Goal: Transaction & Acquisition: Purchase product/service

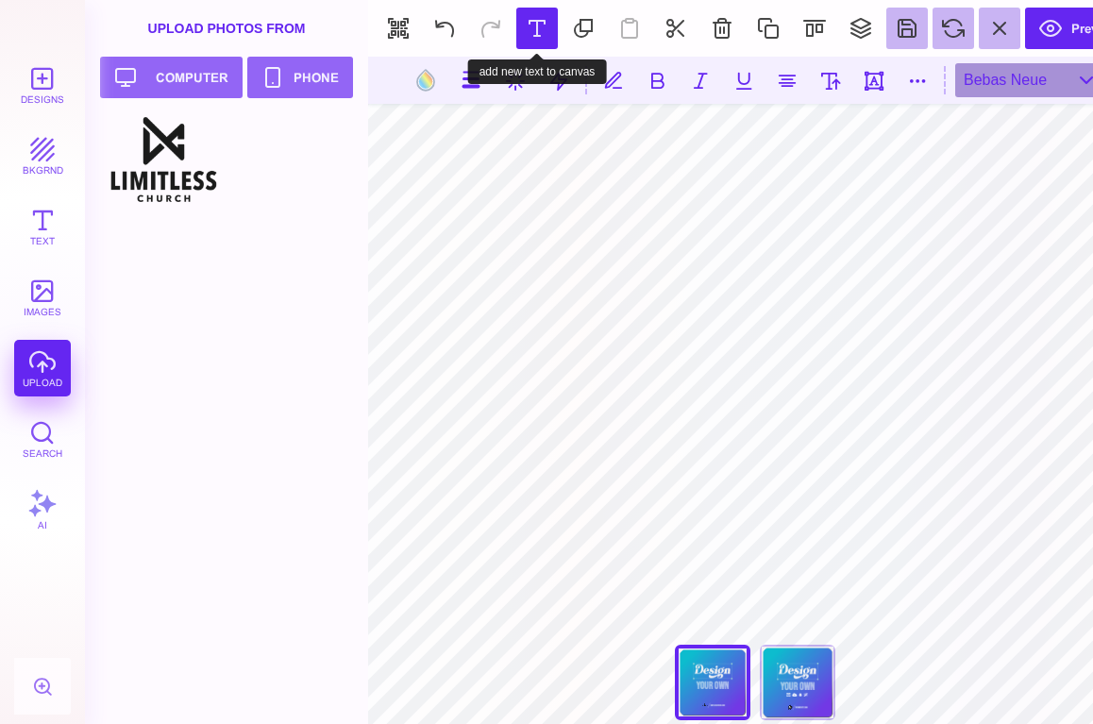
click at [544, 18] on button at bounding box center [537, 29] width 42 height 42
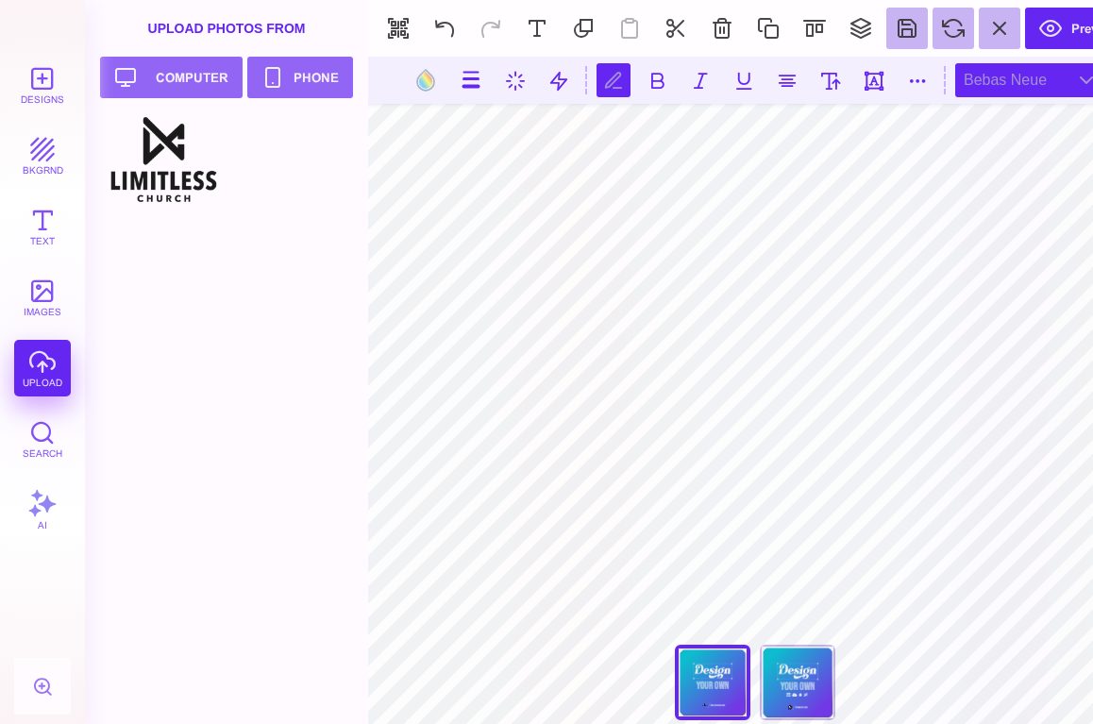
click at [1012, 85] on div "Bebas Neue" at bounding box center [1030, 80] width 151 height 34
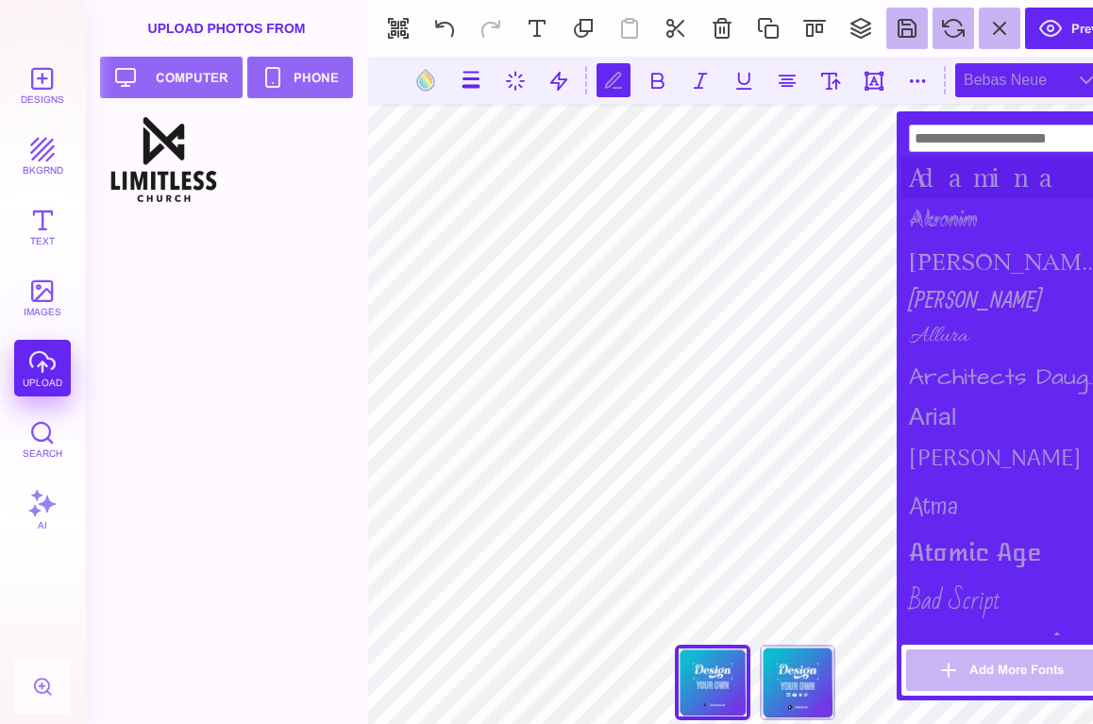
scroll to position [0, 2]
click at [964, 147] on input at bounding box center [1005, 138] width 193 height 27
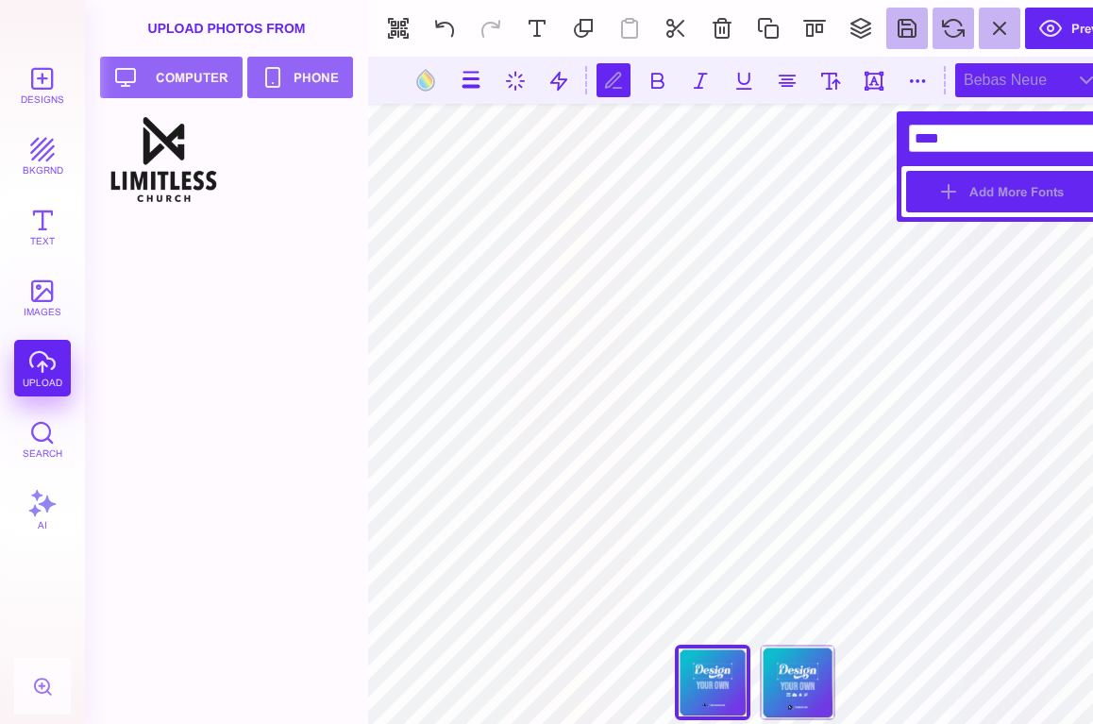
type input "****"
click at [1016, 191] on button "Add More Fonts" at bounding box center [1005, 192] width 198 height 42
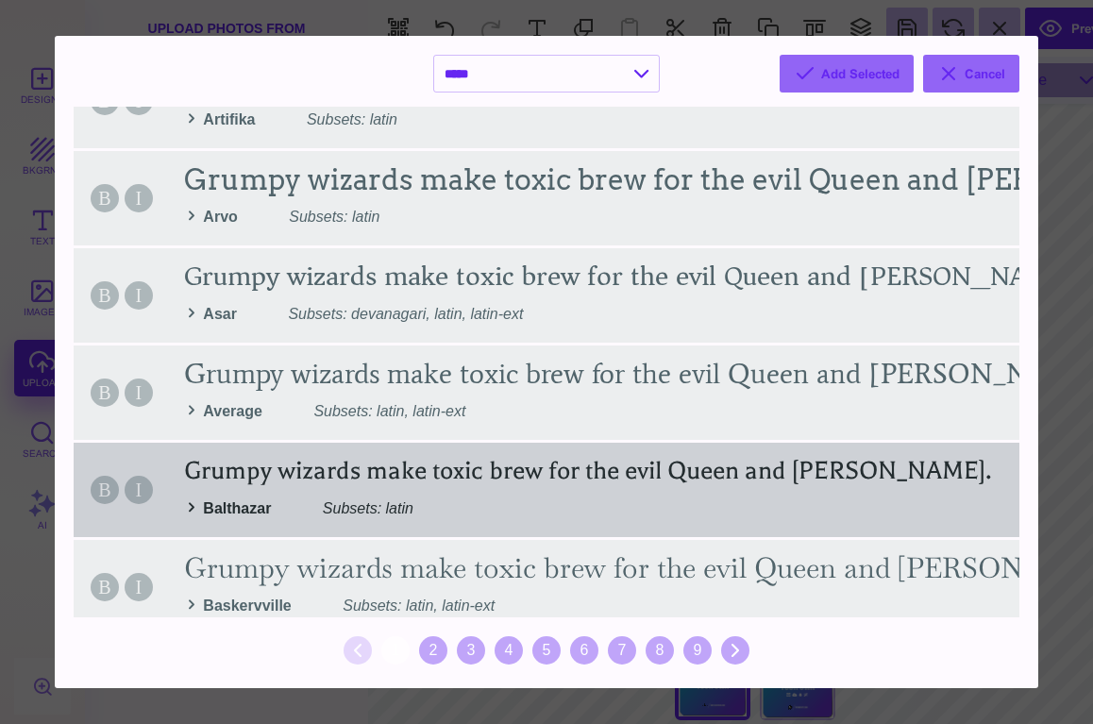
scroll to position [1884, 0]
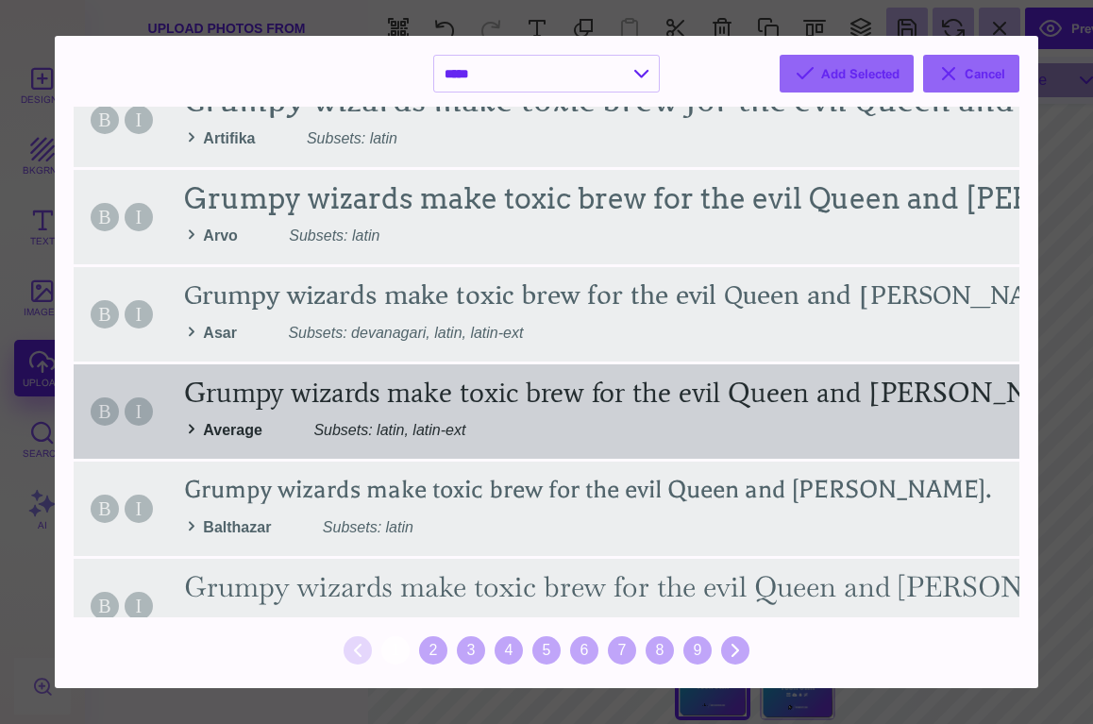
click at [187, 430] on div "B I Grumpy wizards make toxic brew for the evil Queen and [PERSON_NAME]. Averag…" at bounding box center [547, 411] width 946 height 94
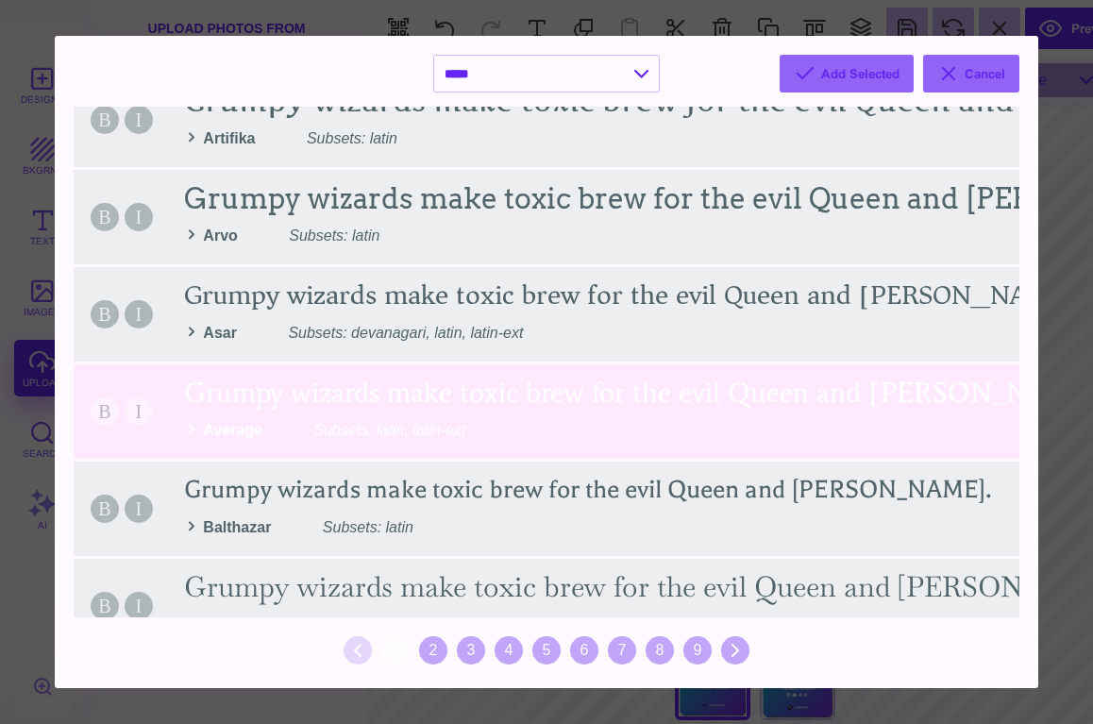
click at [188, 431] on div "B I Grumpy wizards make toxic brew for the evil Queen and [PERSON_NAME]. Averag…" at bounding box center [547, 411] width 946 height 94
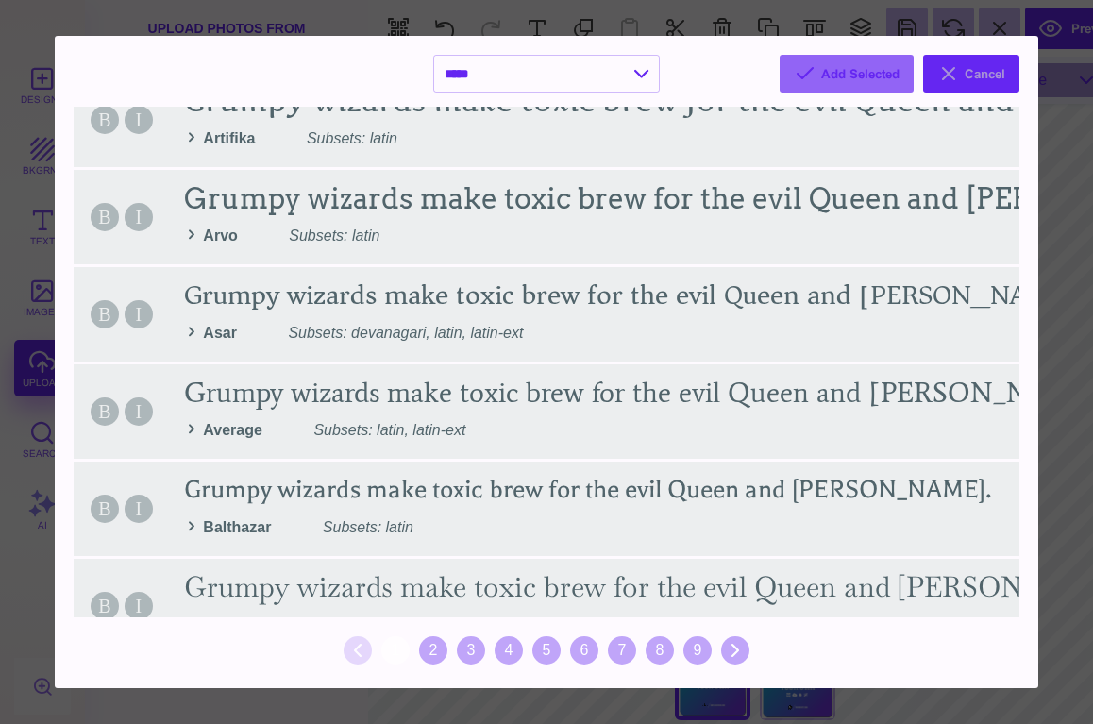
click at [992, 67] on button "Cancel" at bounding box center [971, 74] width 96 height 38
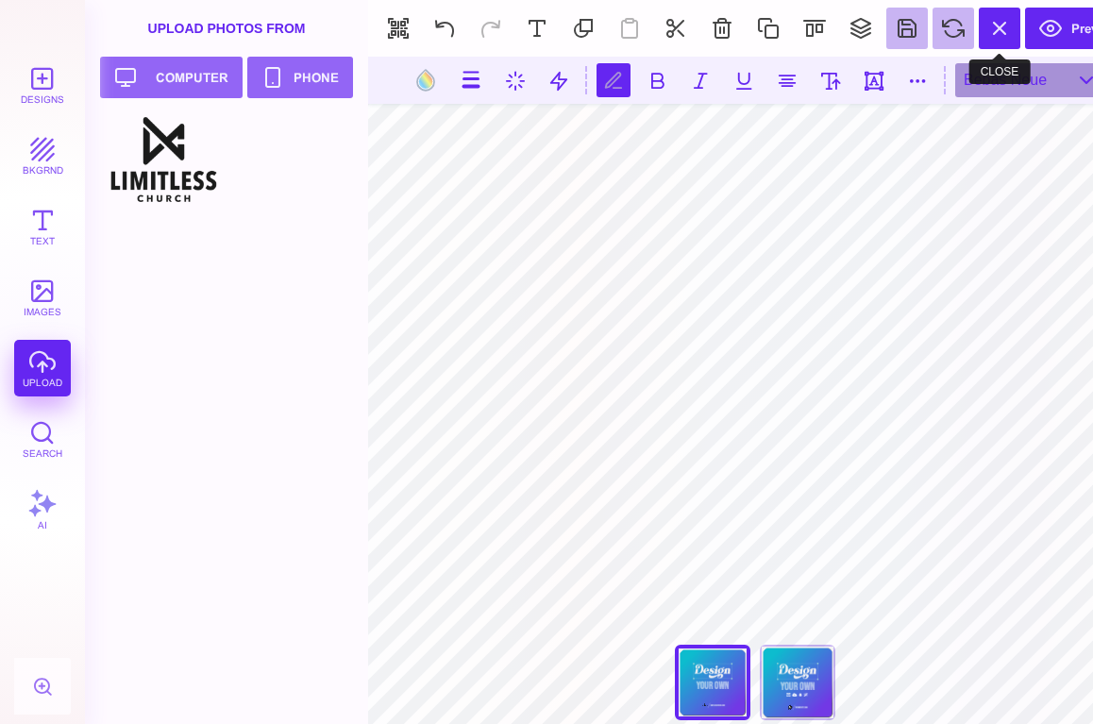
click at [1000, 27] on button at bounding box center [1000, 29] width 42 height 42
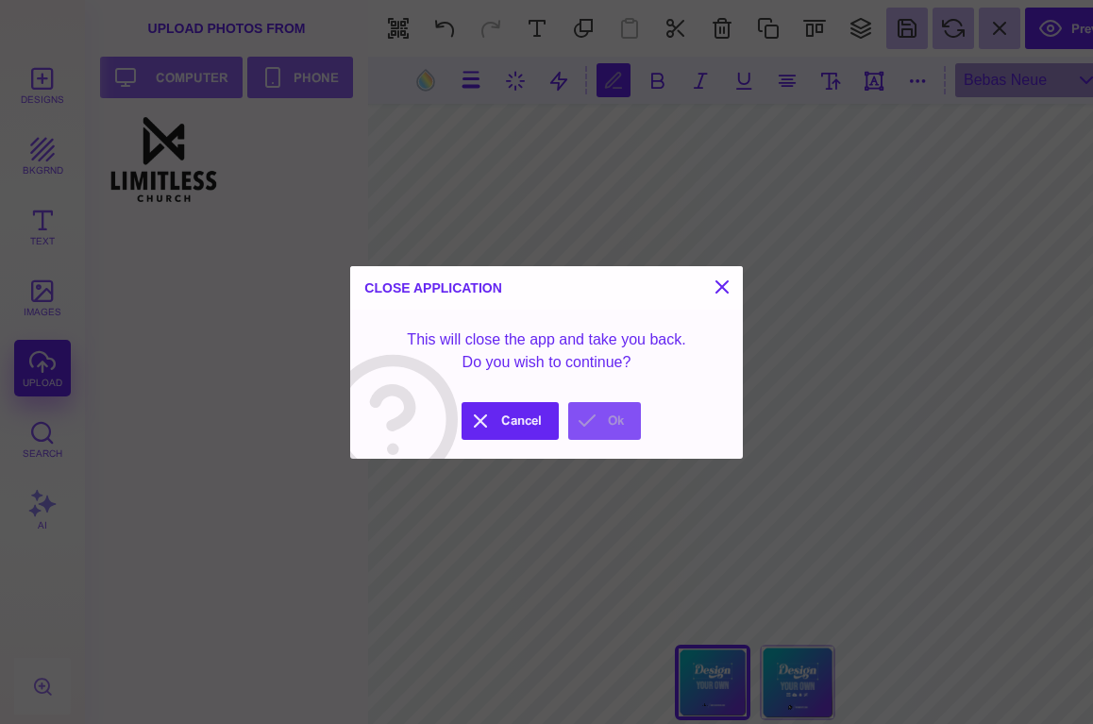
click at [583, 420] on button "Ok" at bounding box center [604, 421] width 73 height 38
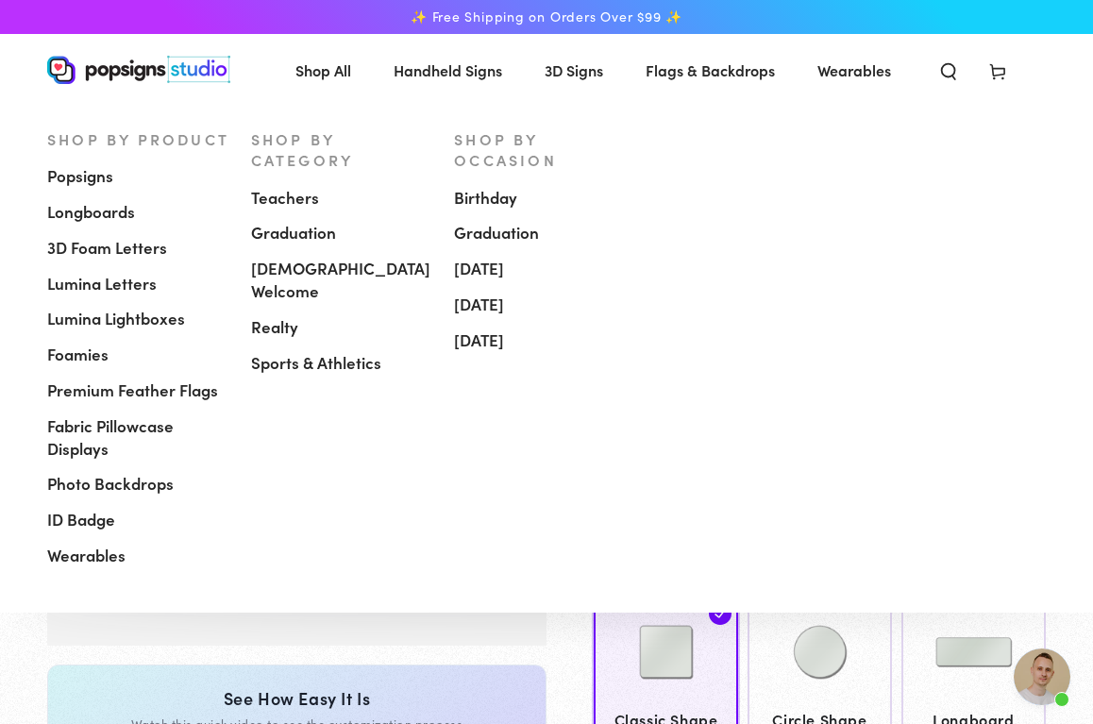
scroll to position [0, 0]
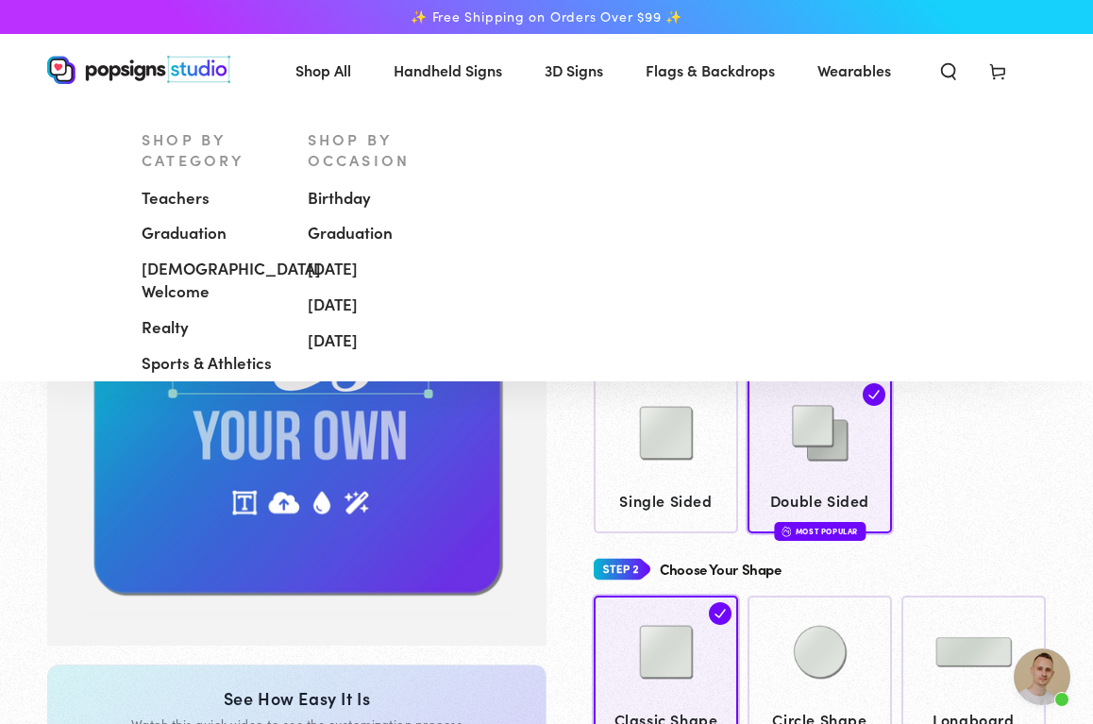
click at [461, 74] on span "Handheld Signs" at bounding box center [448, 70] width 109 height 27
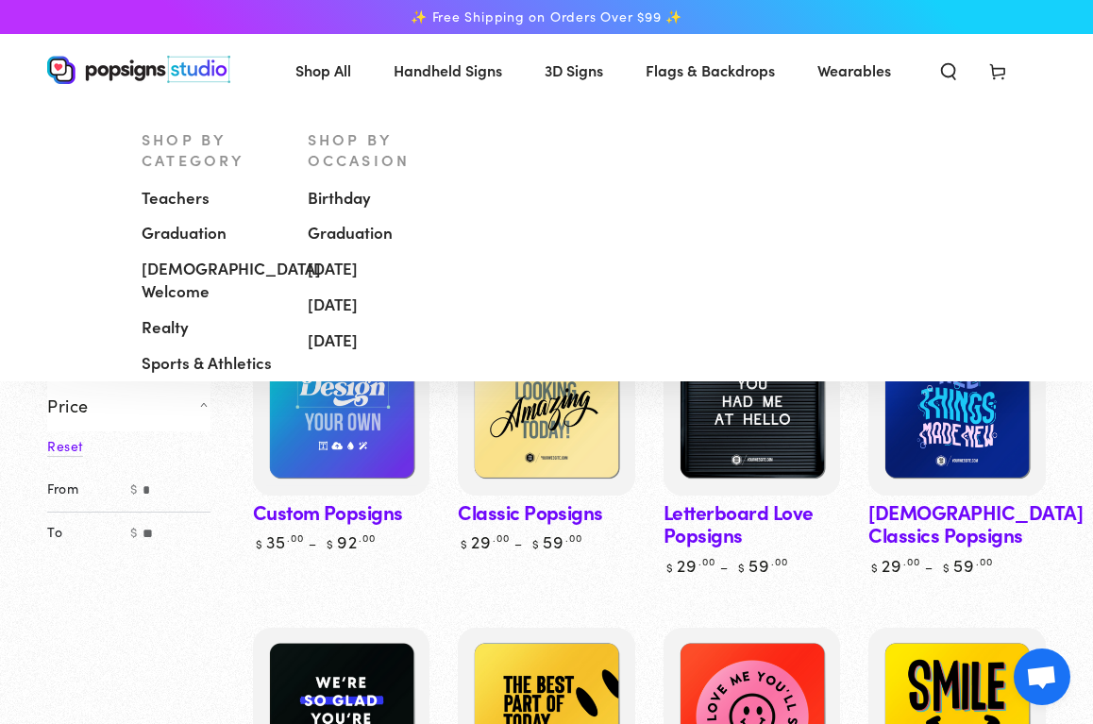
click at [238, 258] on span "[DEMOGRAPHIC_DATA] Welcome" at bounding box center [231, 280] width 179 height 45
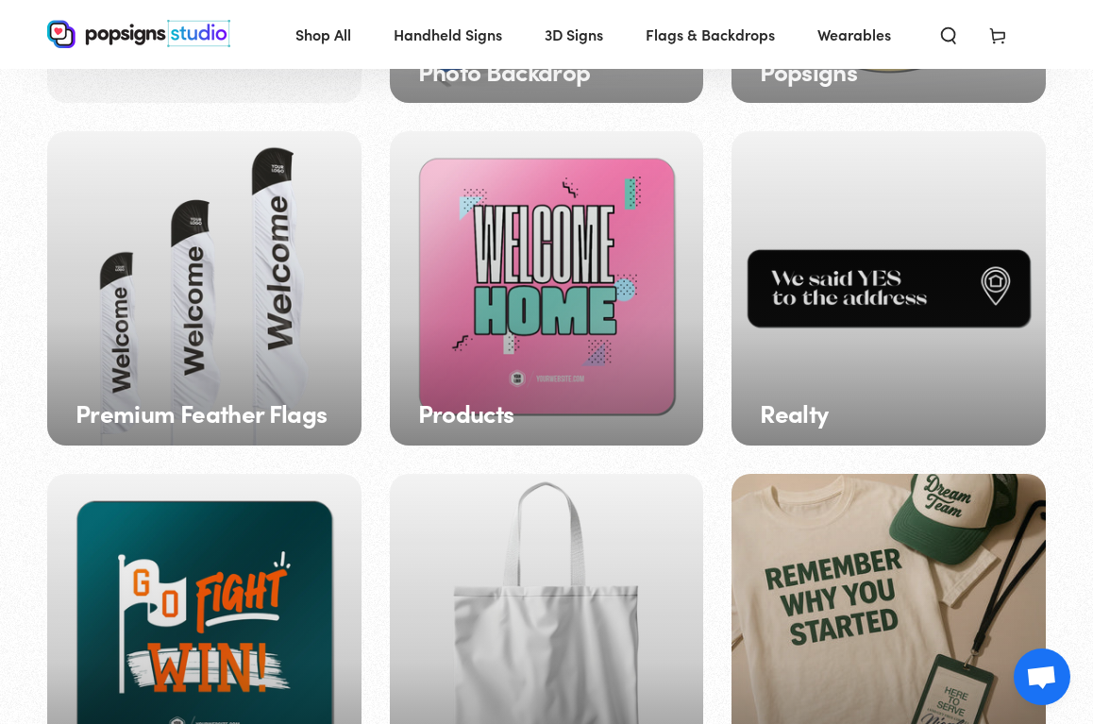
scroll to position [1588, 0]
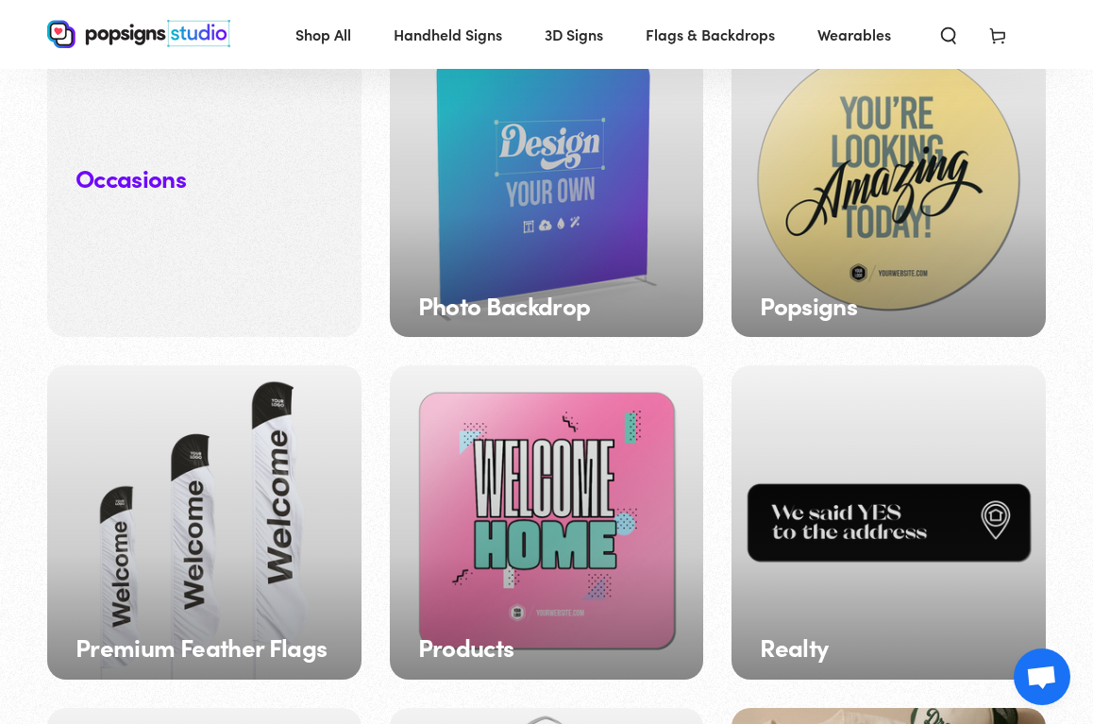
click at [776, 301] on h3 "Popsigns" at bounding box center [808, 305] width 97 height 27
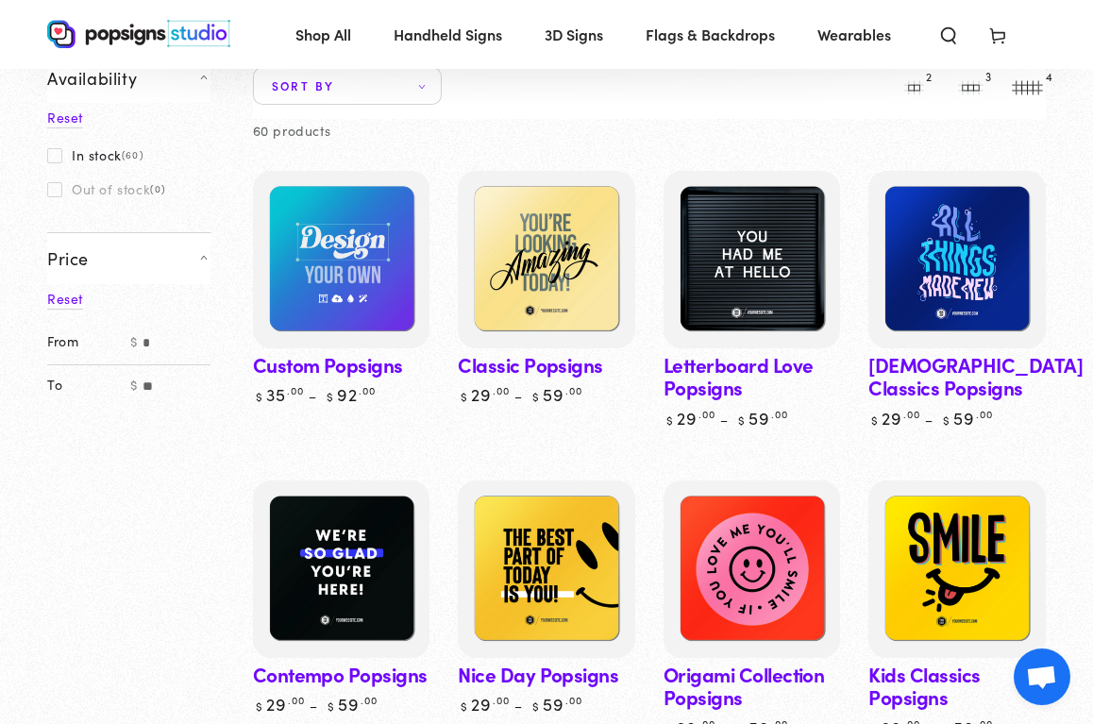
scroll to position [144, 0]
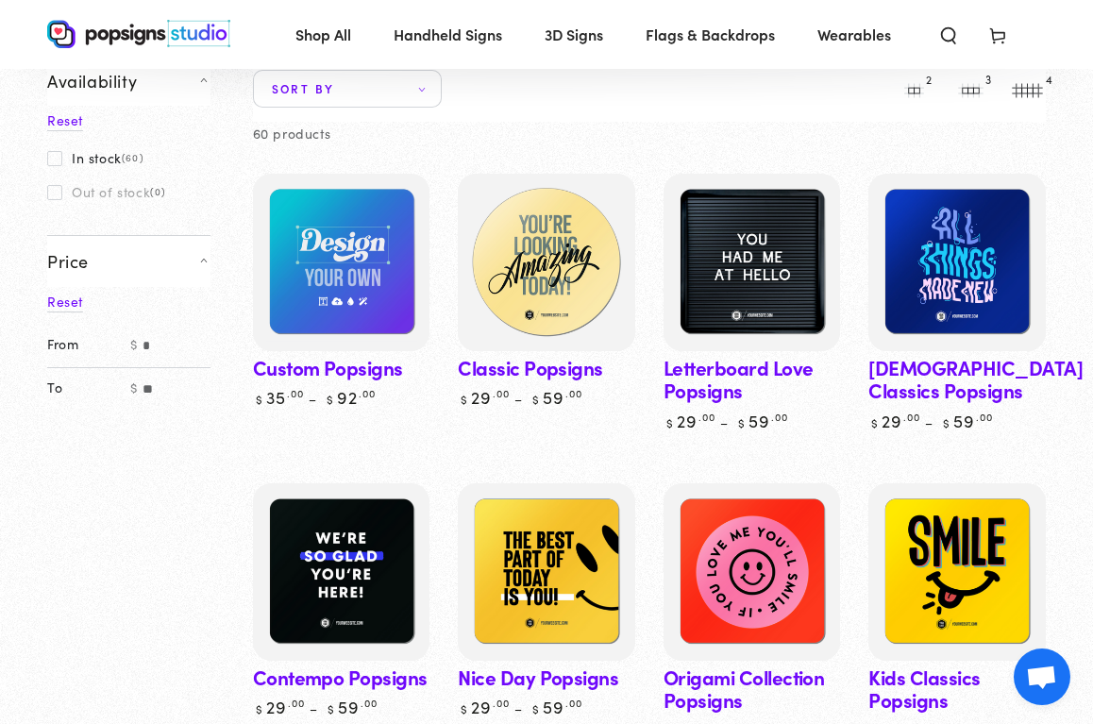
click at [500, 320] on img at bounding box center [546, 262] width 182 height 182
